Goal: Information Seeking & Learning: Learn about a topic

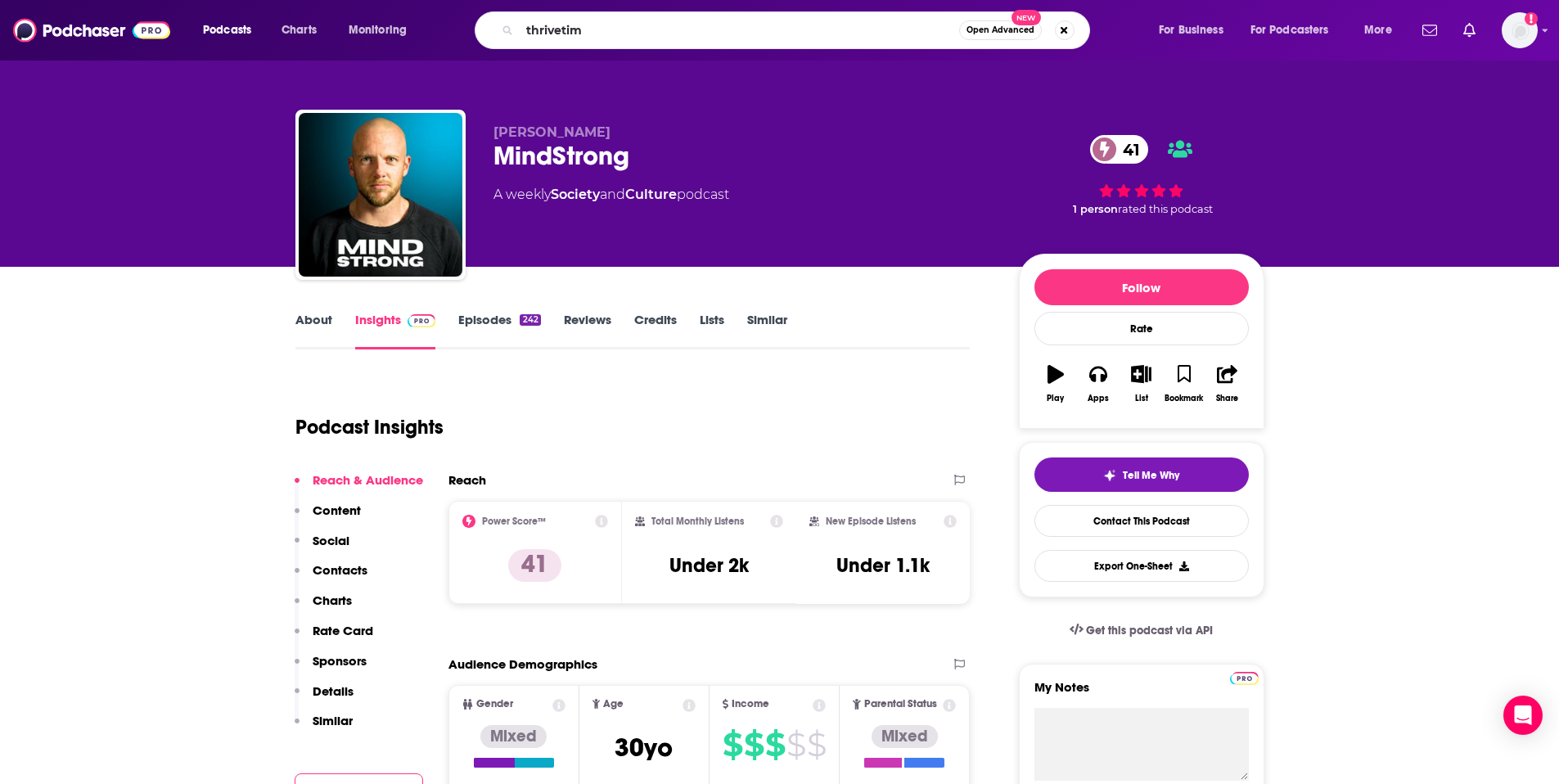
type input "thrivetime"
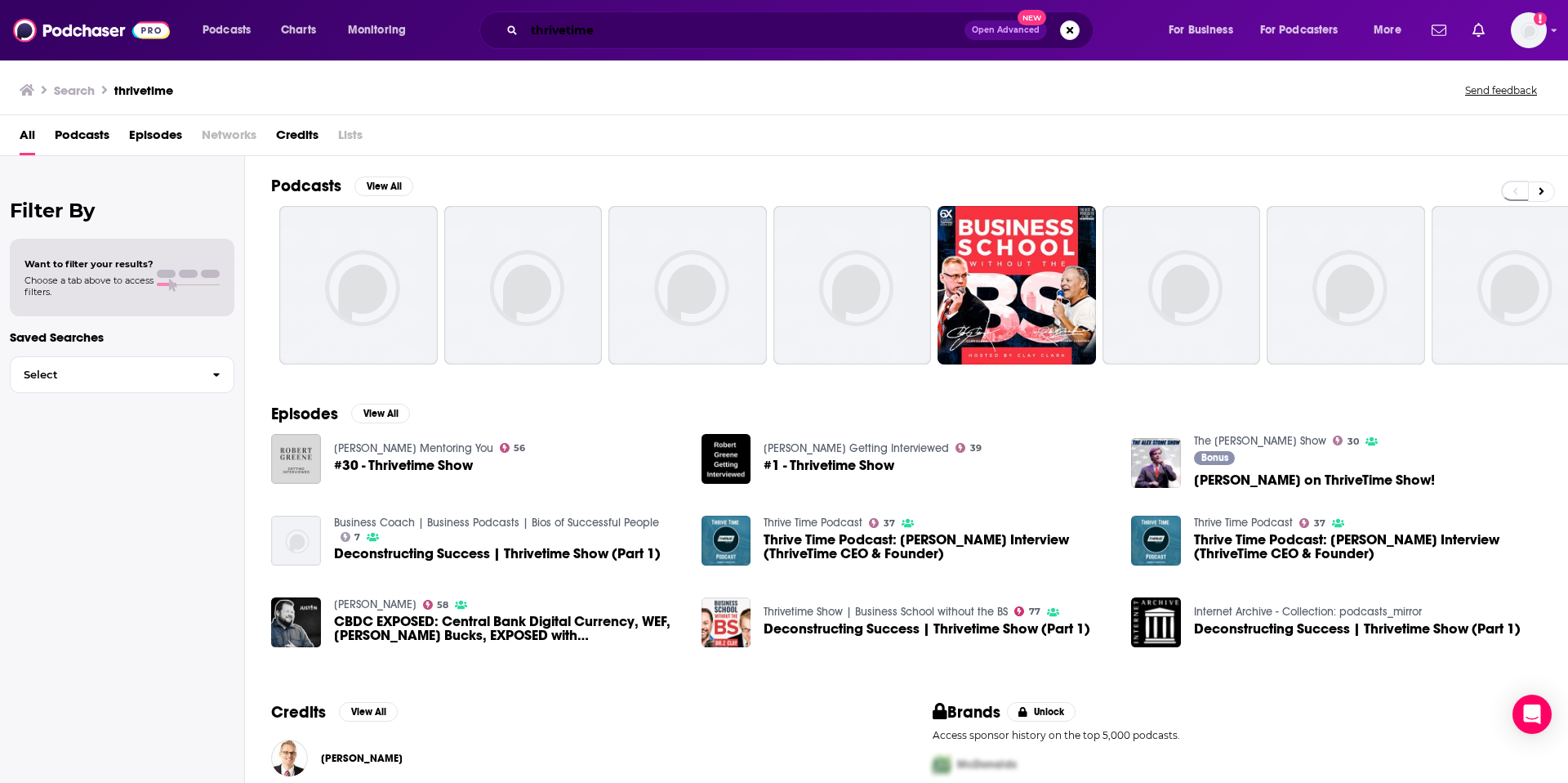
click at [569, 29] on input "thrivetime" at bounding box center [744, 30] width 440 height 26
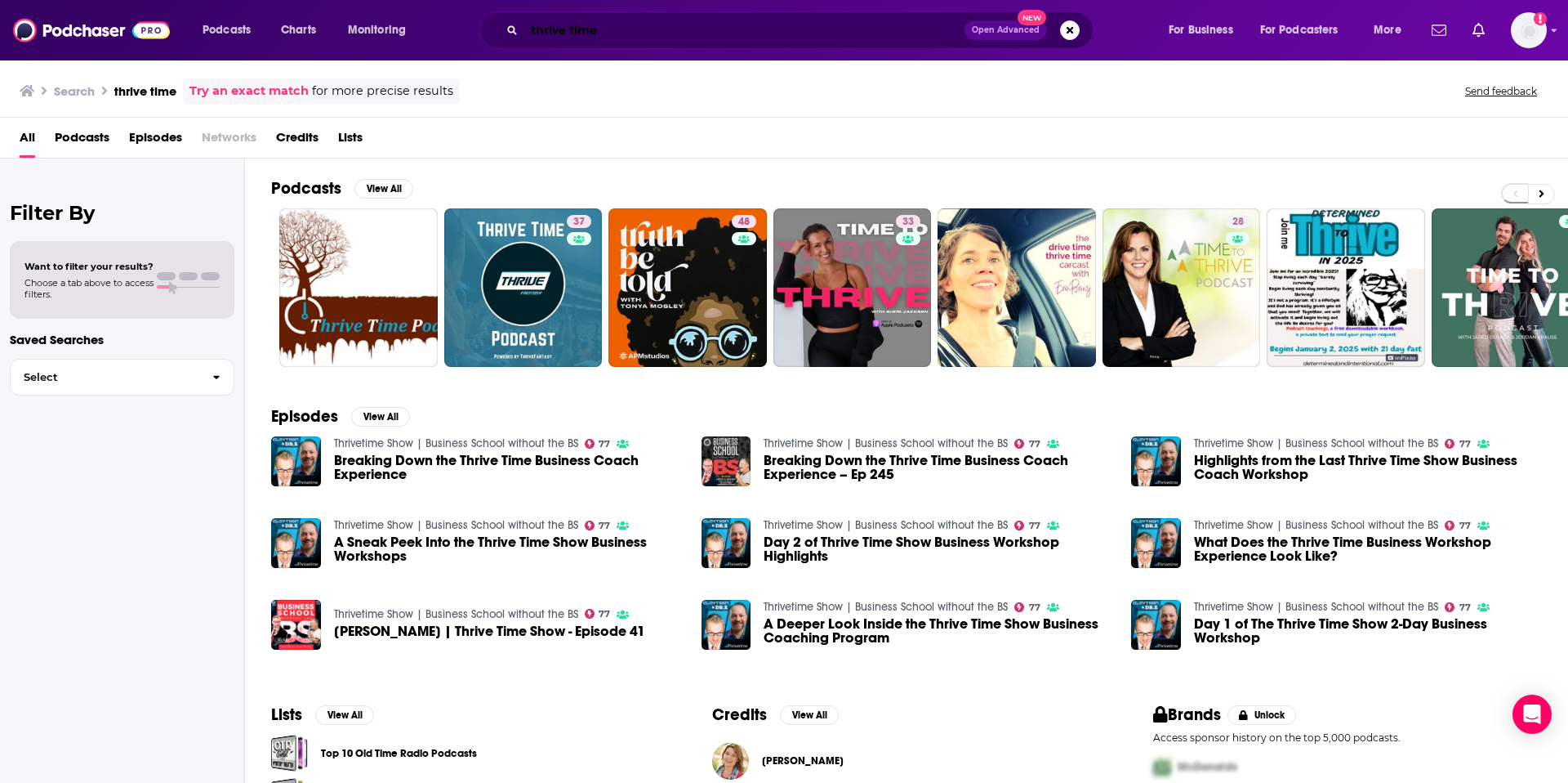
drag, startPoint x: 561, startPoint y: 26, endPoint x: 570, endPoint y: 28, distance: 9.2
click at [563, 27] on input "thrive time" at bounding box center [744, 30] width 440 height 26
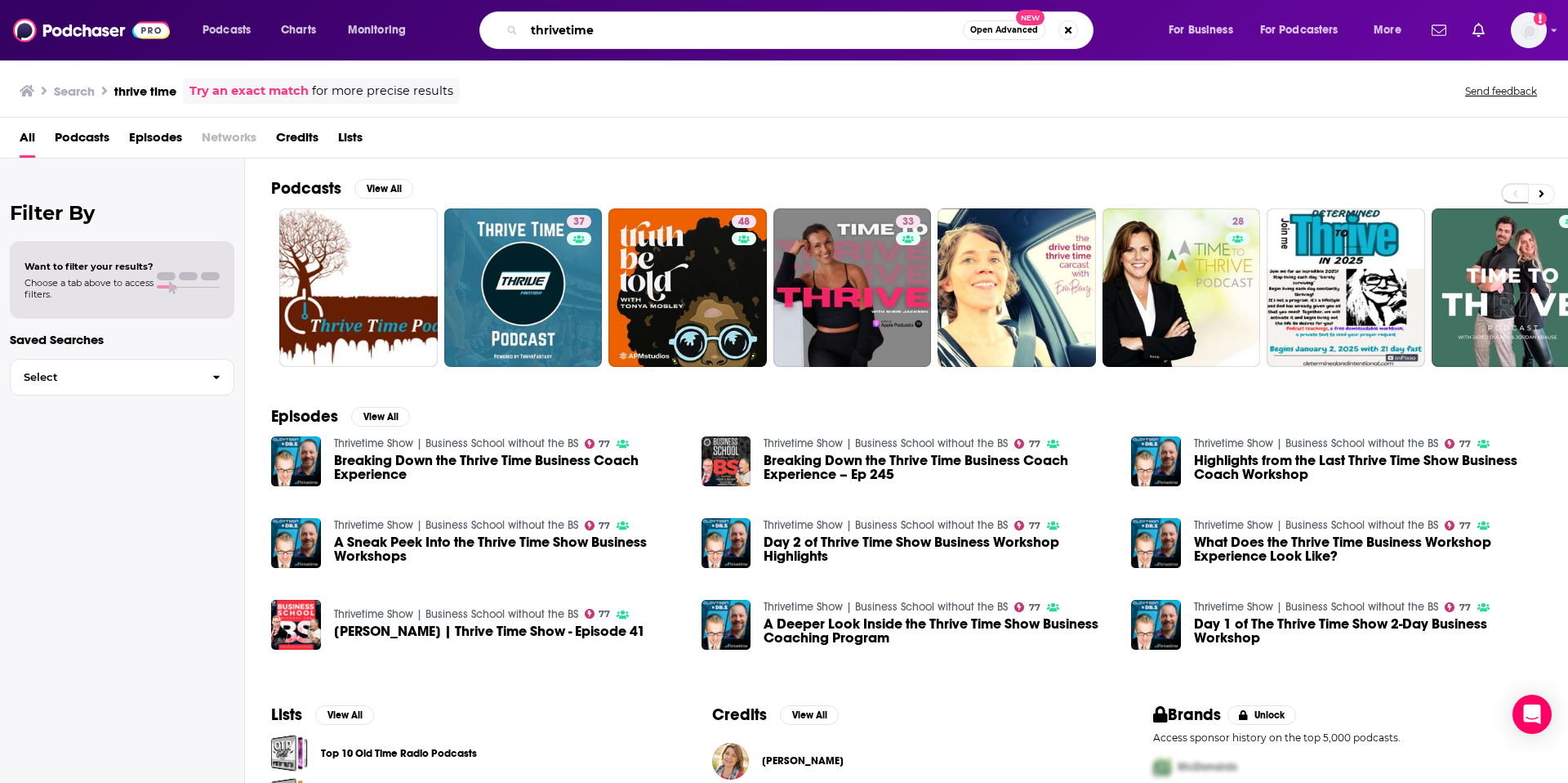
type input "thrivetime"
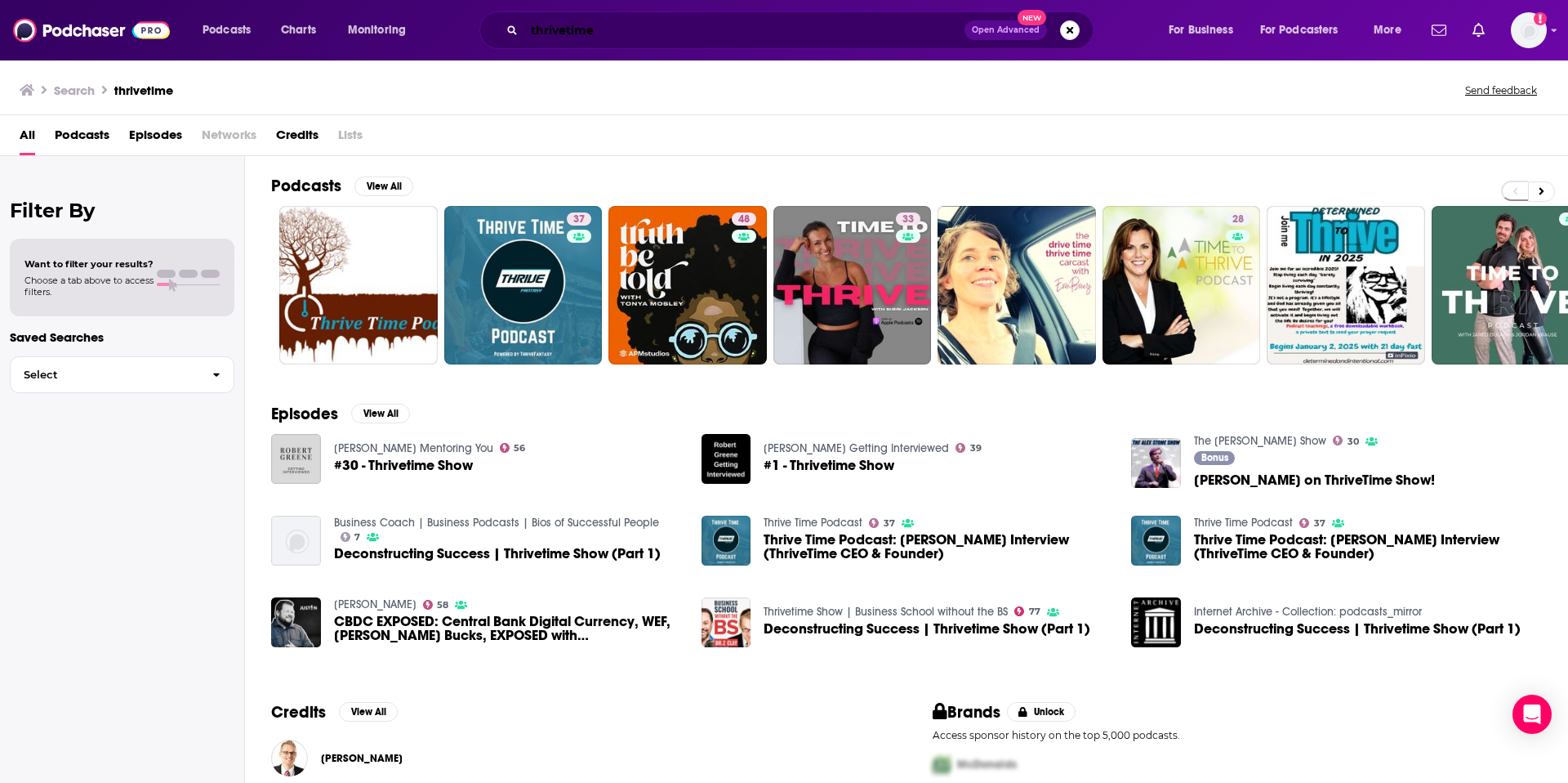
click at [669, 38] on input "thrivetime" at bounding box center [744, 30] width 440 height 26
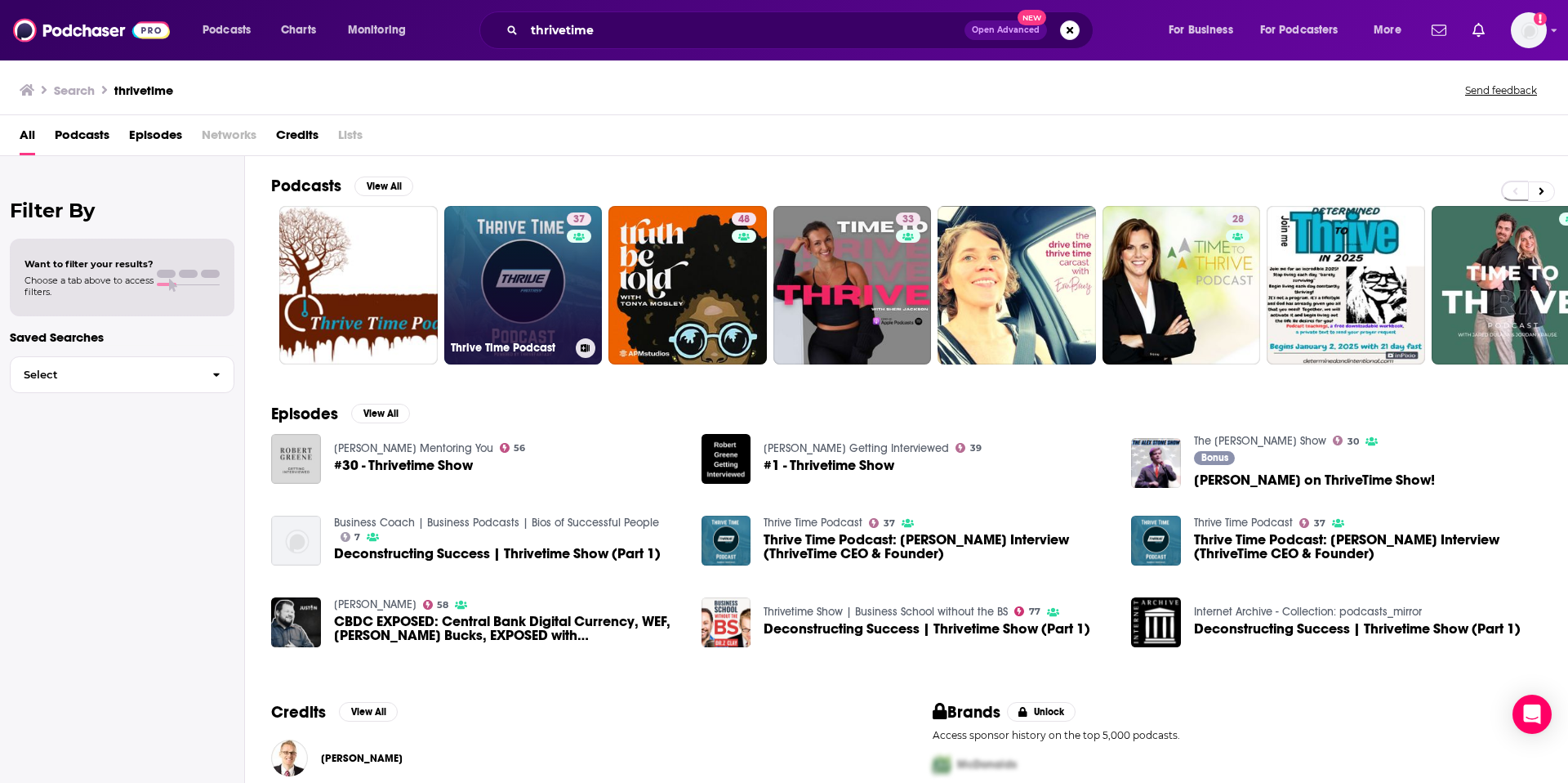
click at [525, 253] on link "37 Thrive Time Podcast" at bounding box center [524, 285] width 159 height 159
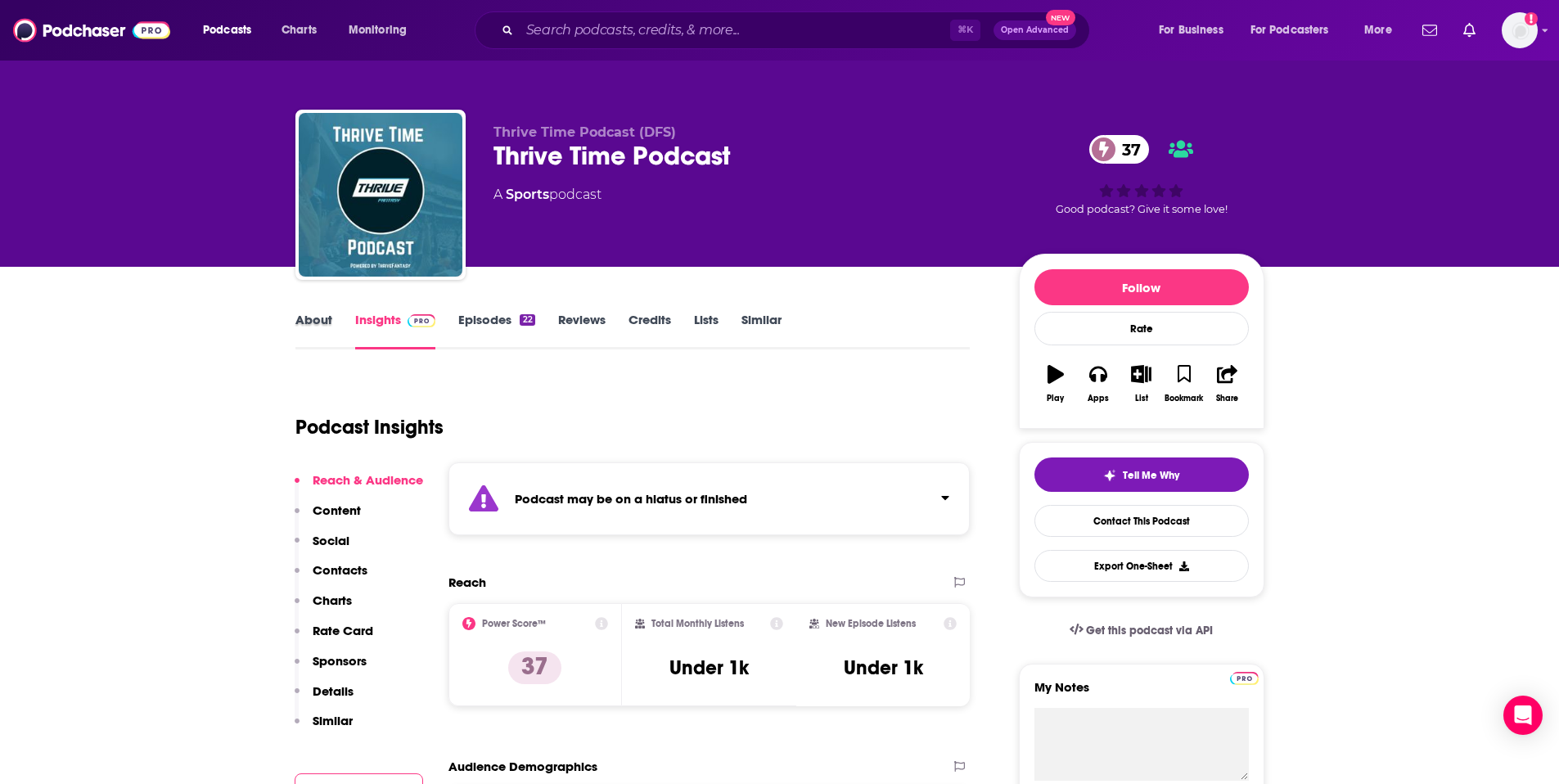
click at [333, 318] on div "About" at bounding box center [325, 331] width 60 height 38
click at [318, 314] on link "About" at bounding box center [314, 331] width 37 height 38
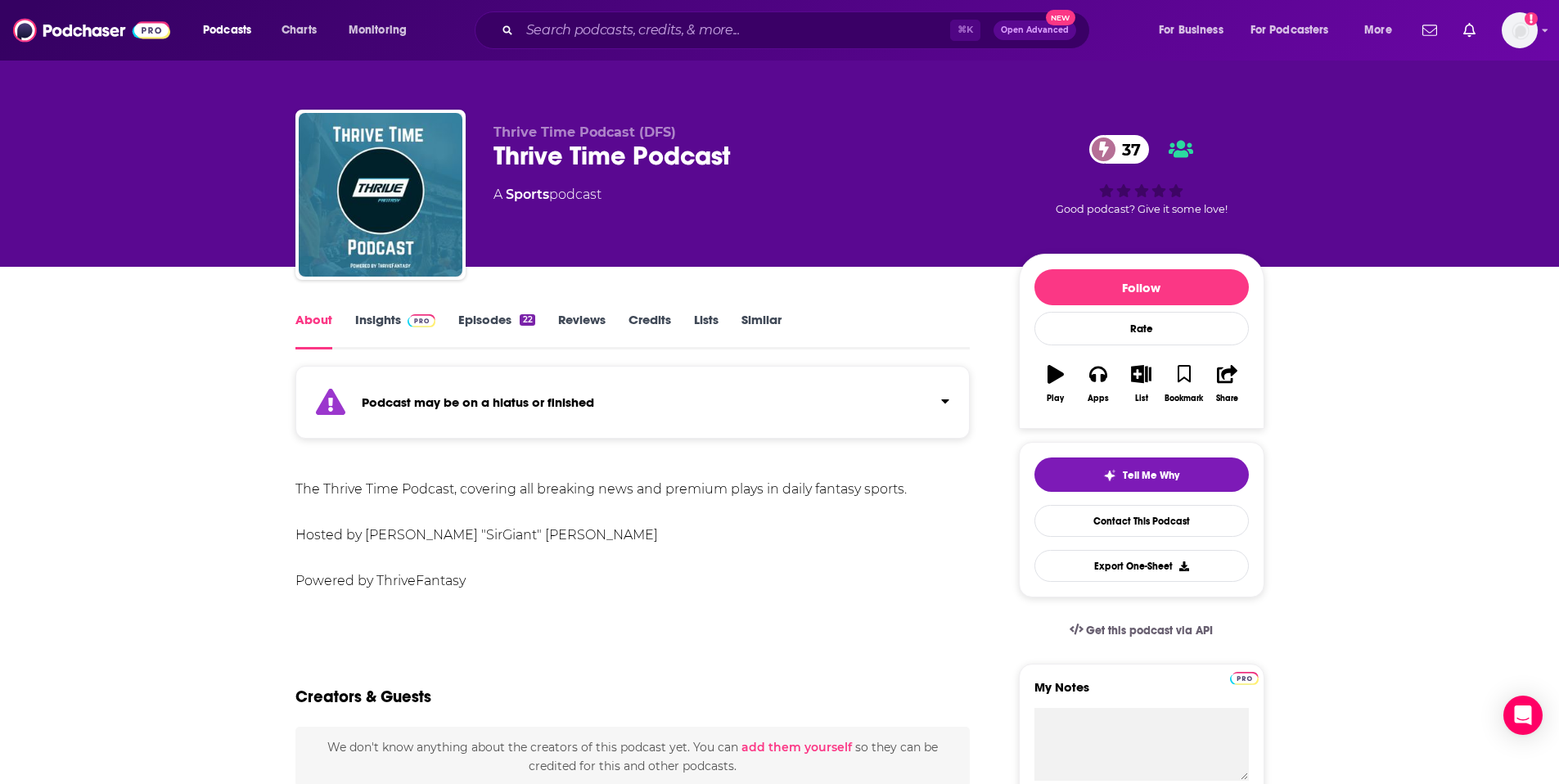
click at [367, 324] on link "Insights" at bounding box center [395, 331] width 81 height 38
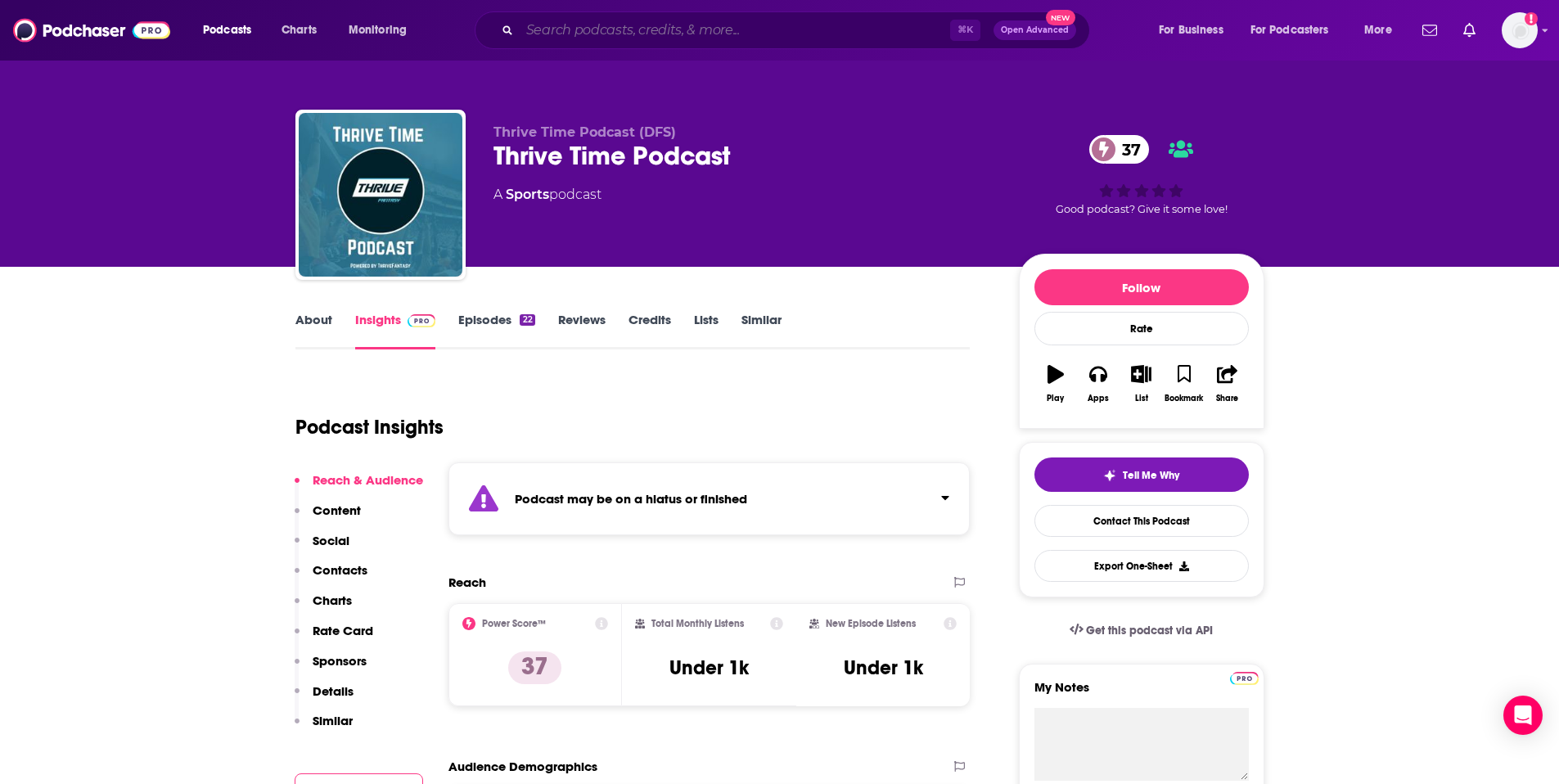
click at [583, 36] on input "Search podcasts, credits, & more..." at bounding box center [735, 30] width 431 height 26
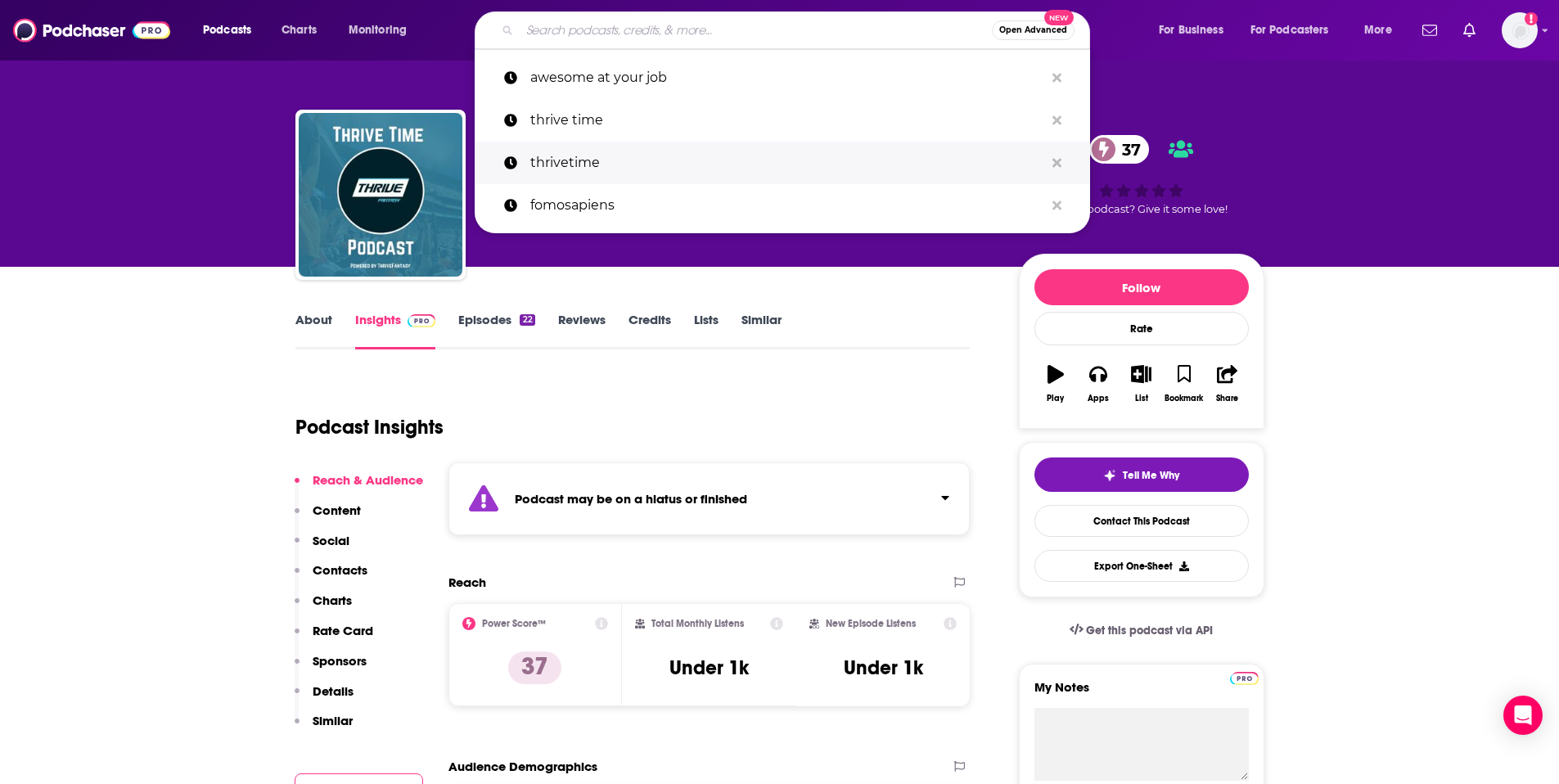
click at [612, 167] on p "thrivetime" at bounding box center [788, 163] width 514 height 43
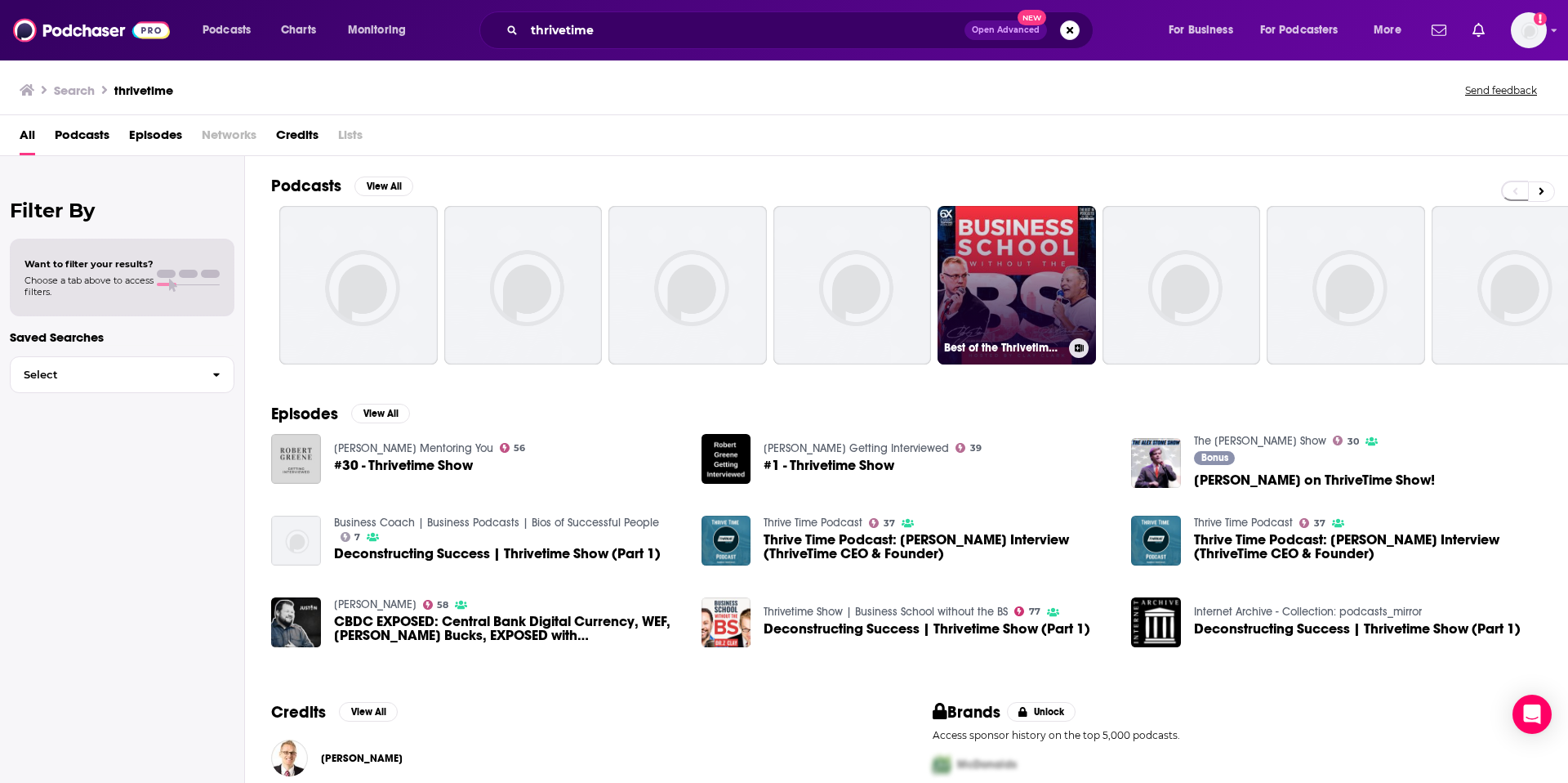
click at [1020, 234] on link "Best of the Thrivetime Show" at bounding box center [1017, 285] width 159 height 159
